Goal: Task Accomplishment & Management: Use online tool/utility

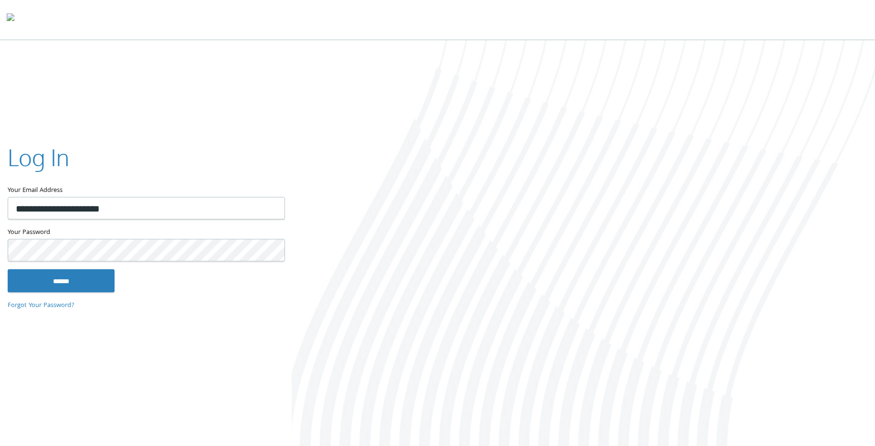
click at [496, 125] on div at bounding box center [583, 244] width 583 height 408
click at [70, 281] on input "******" at bounding box center [61, 280] width 107 height 23
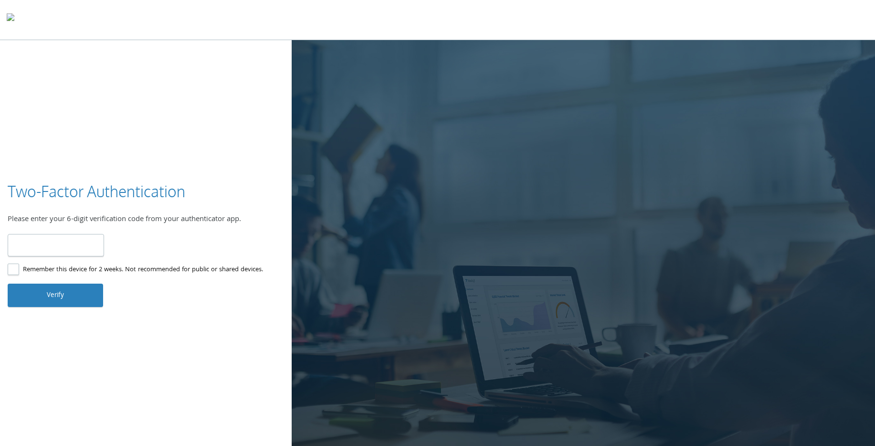
click at [48, 243] on input "number" at bounding box center [56, 245] width 96 height 22
type input "******"
